Goal: Communication & Community: Answer question/provide support

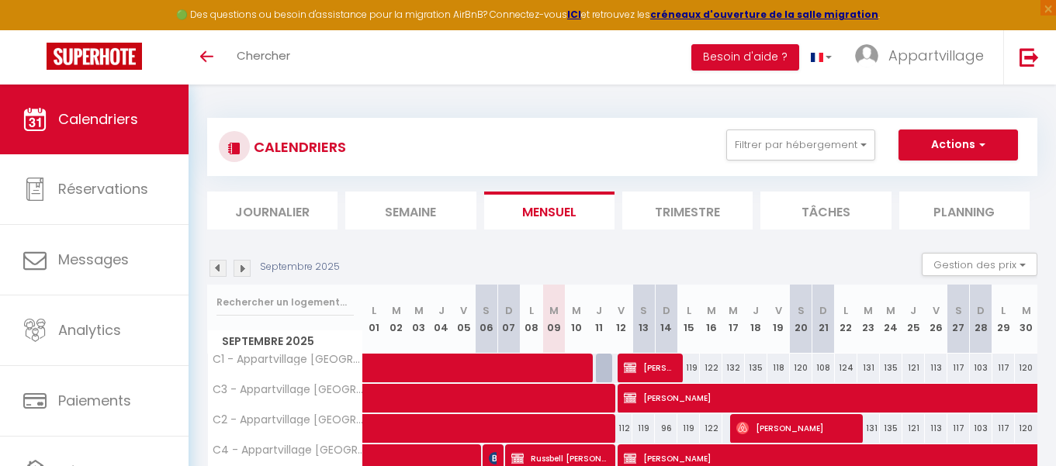
scroll to position [130, 0]
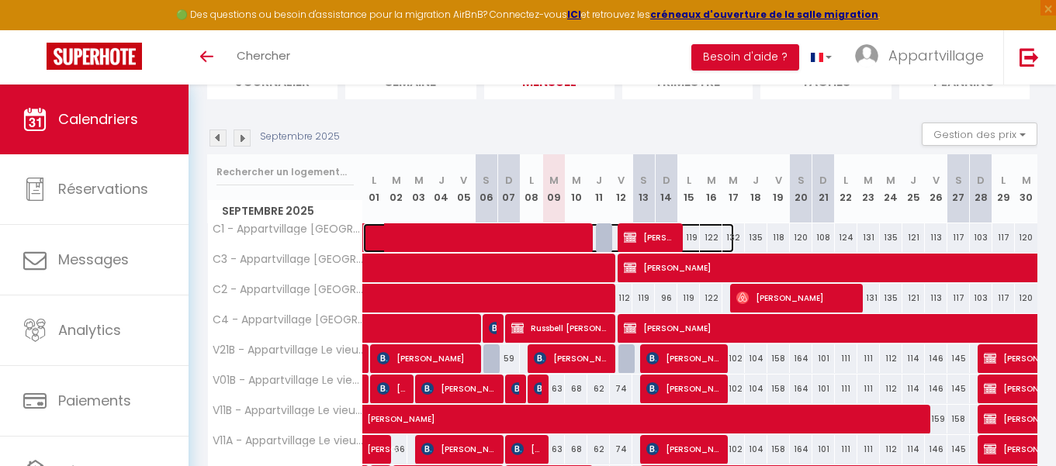
click at [492, 230] on span at bounding box center [555, 237] width 357 height 29
select select "OK"
select select "KO"
select select "0"
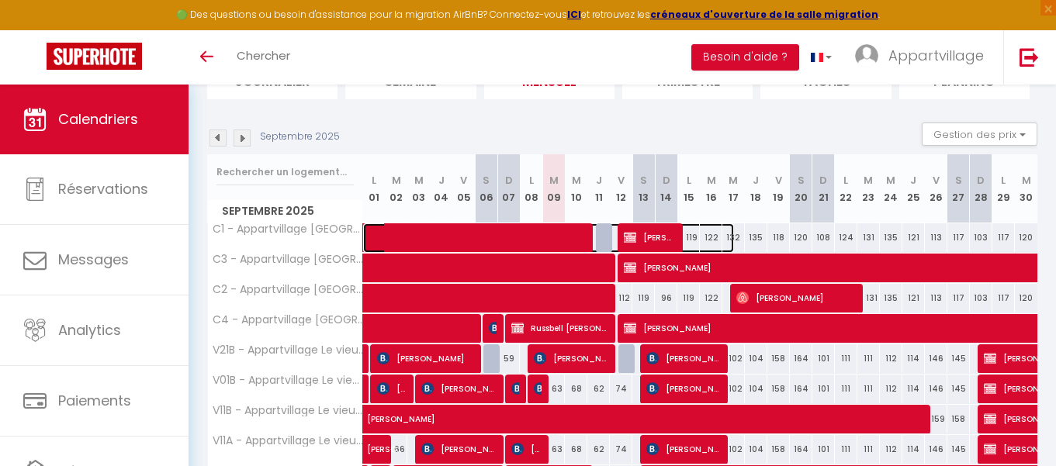
select select "1"
select select
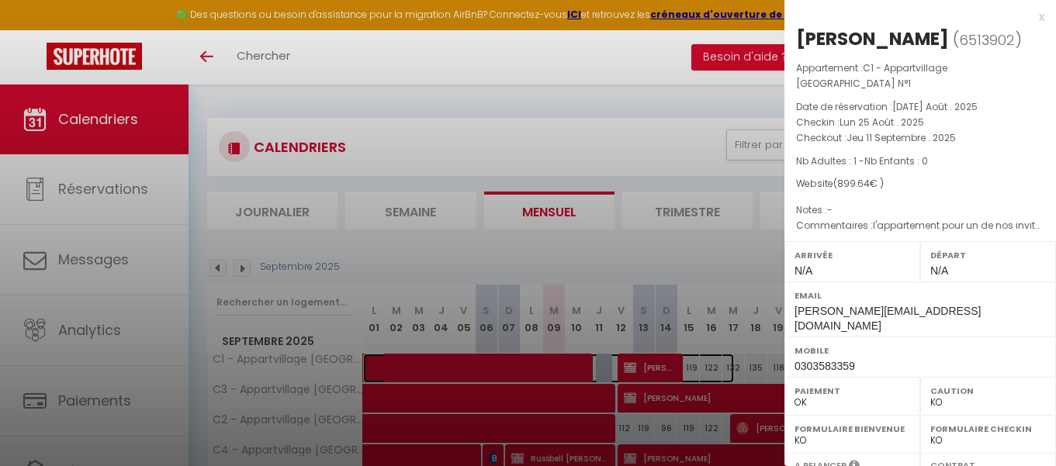
scroll to position [0, 0]
click at [1036, 19] on div "x" at bounding box center [914, 17] width 260 height 19
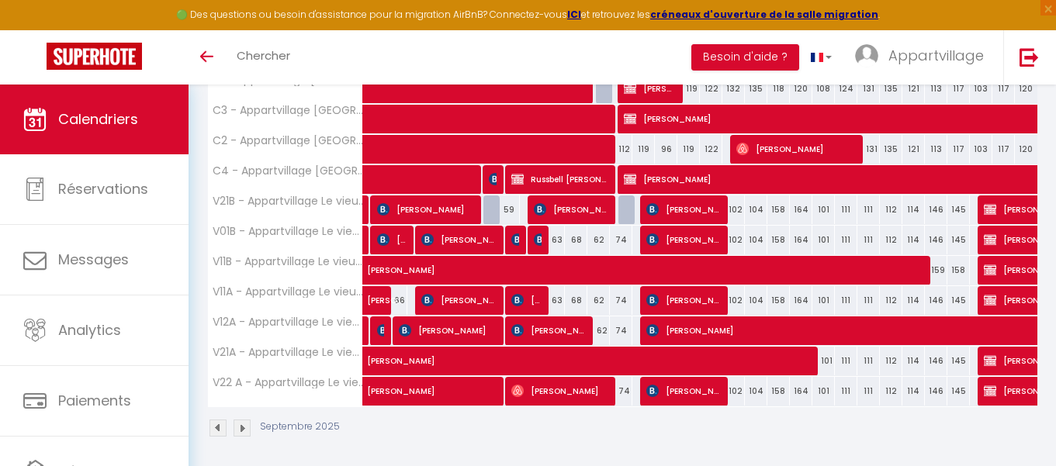
scroll to position [285, 0]
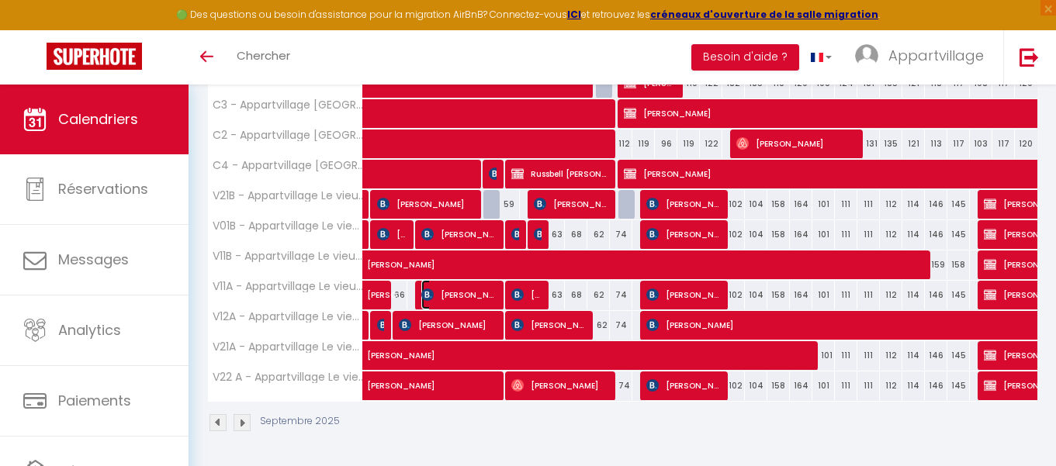
click at [459, 292] on span "[PERSON_NAME]" at bounding box center [458, 294] width 75 height 29
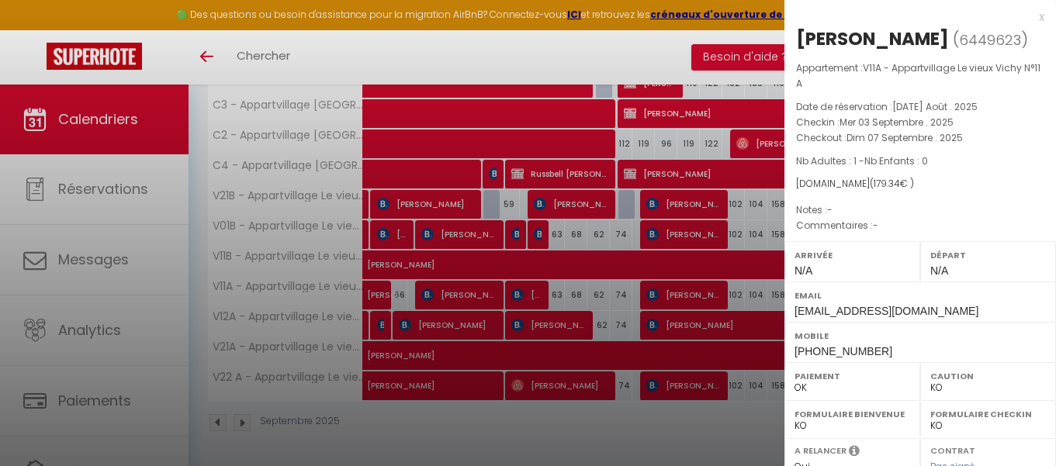
click at [118, 240] on div at bounding box center [528, 233] width 1056 height 466
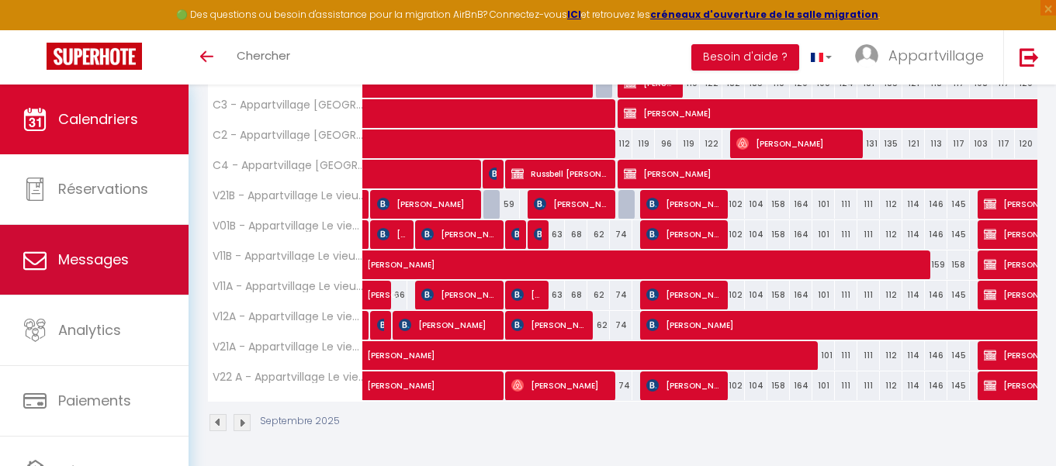
click at [102, 254] on span "Messages" at bounding box center [93, 259] width 71 height 19
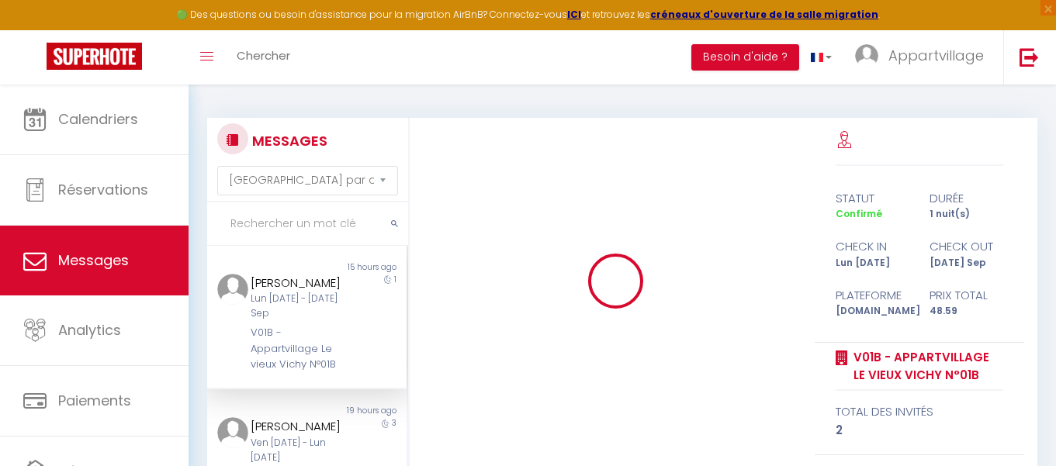
scroll to position [6058, 0]
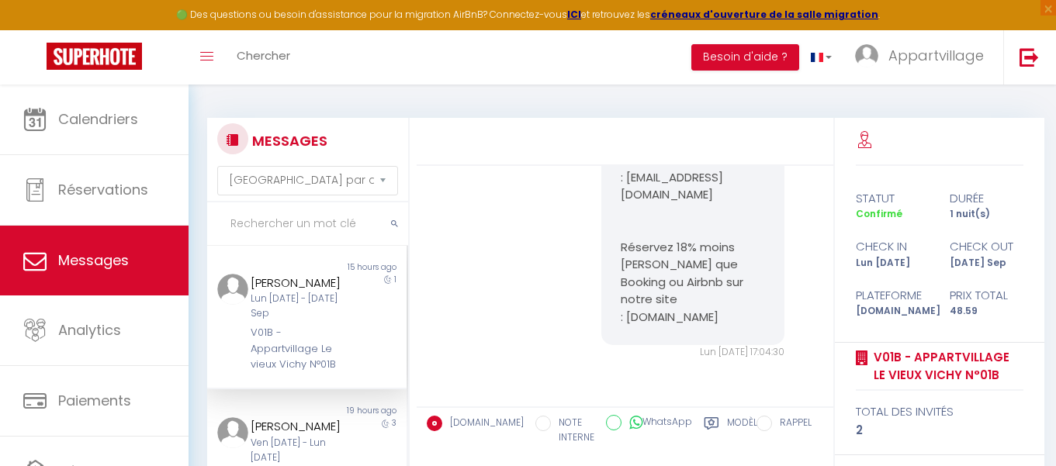
click at [295, 216] on input "text" at bounding box center [307, 223] width 201 height 43
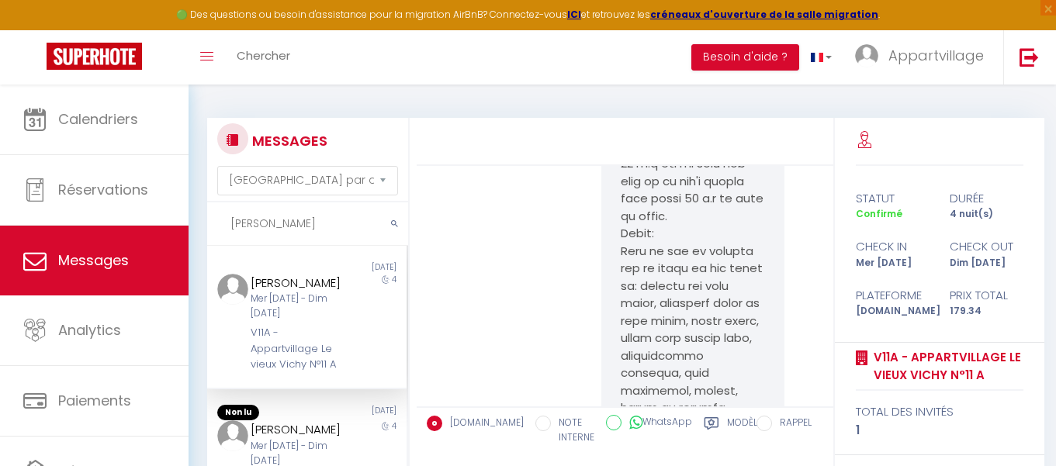
scroll to position [16620, 0]
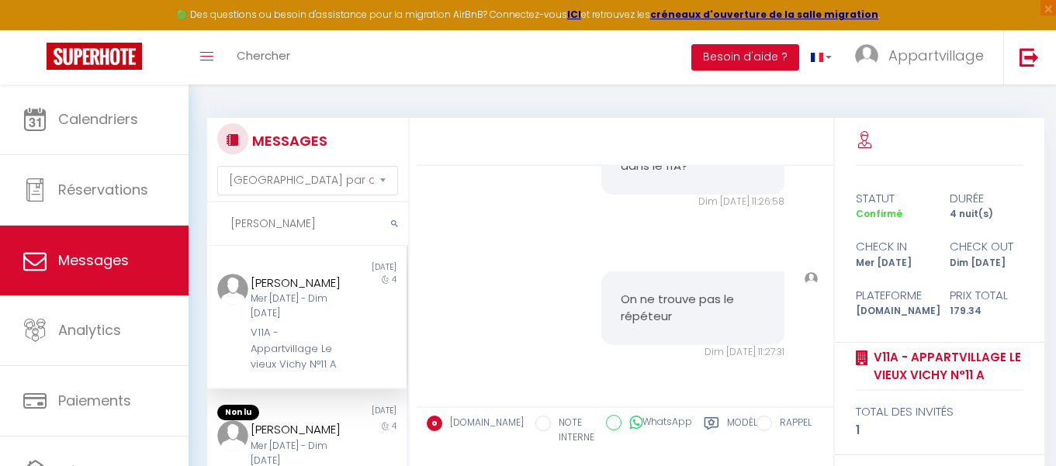
type input "[PERSON_NAME]"
click at [230, 300] on img at bounding box center [232, 289] width 31 height 31
click at [525, 220] on div "Bonjour, Est ce que vous n'avez pas trouvé le répéteur dans le 11A? Dim [DATE] …" at bounding box center [625, 138] width 406 height 202
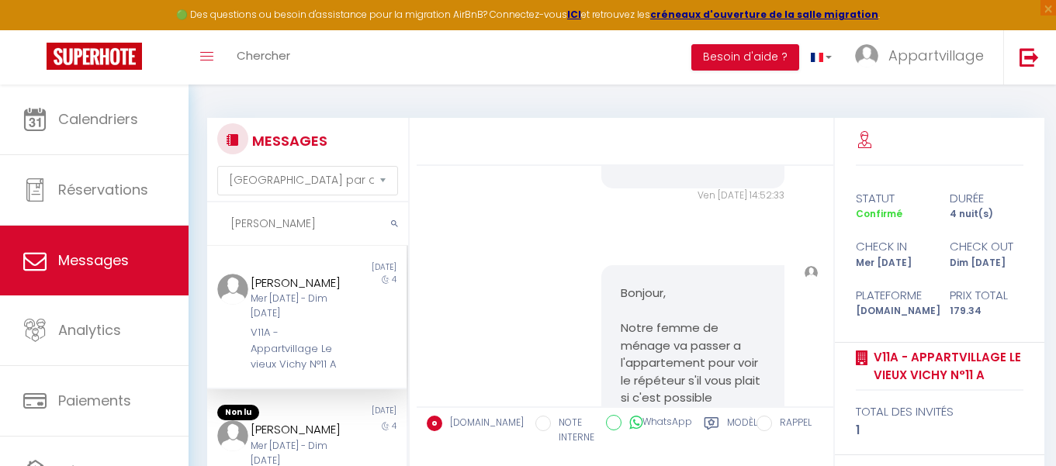
scroll to position [15131, 0]
